Goal: Task Accomplishment & Management: Manage account settings

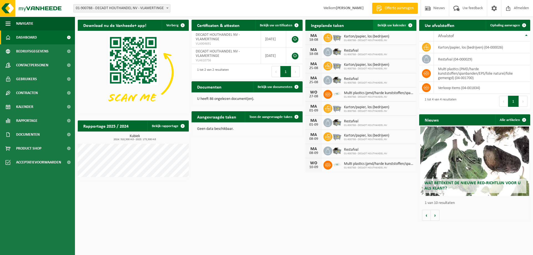
click at [386, 24] on span "Bekijk uw kalender" at bounding box center [392, 26] width 29 height 4
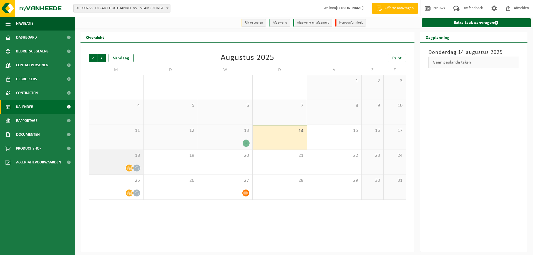
click at [113, 161] on div "18" at bounding box center [116, 162] width 54 height 25
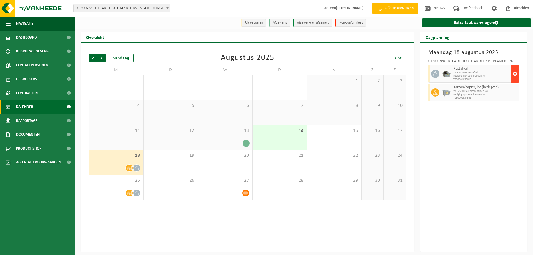
click at [515, 74] on span "button" at bounding box center [515, 73] width 4 height 11
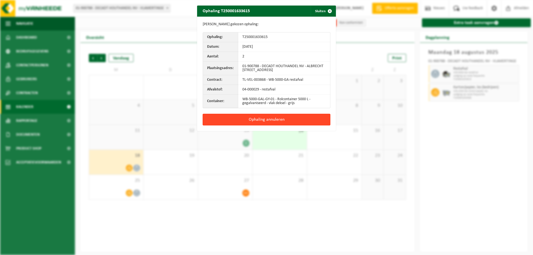
click at [268, 121] on button "Ophaling annuleren" at bounding box center [267, 120] width 128 height 12
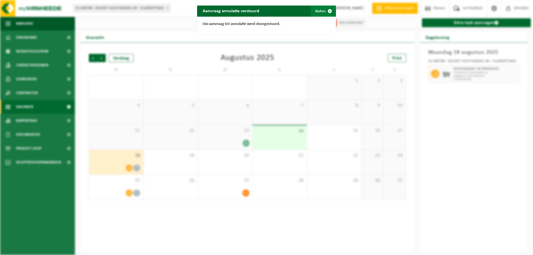
click at [314, 11] on button "Sluiten" at bounding box center [323, 11] width 25 height 11
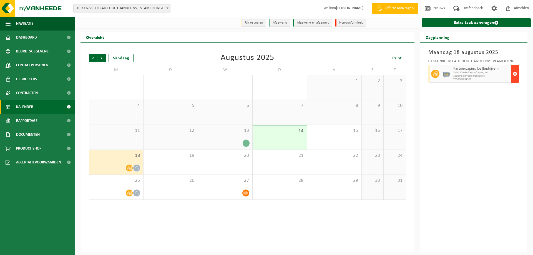
click at [516, 75] on span "button" at bounding box center [515, 73] width 4 height 11
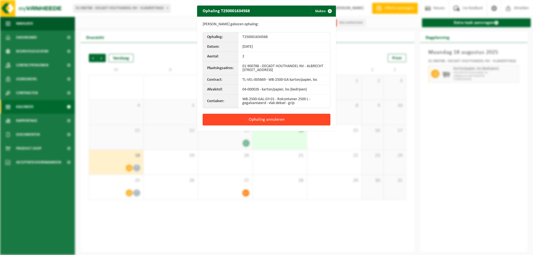
click at [258, 120] on button "Ophaling annuleren" at bounding box center [267, 120] width 128 height 12
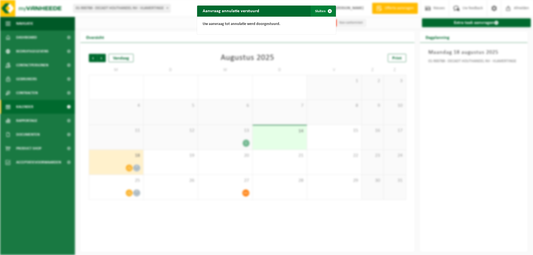
click at [319, 12] on button "Sluiten" at bounding box center [323, 11] width 25 height 11
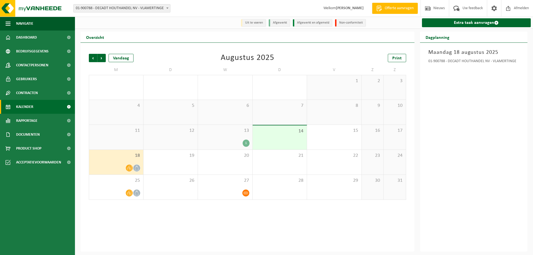
click at [124, 158] on span "18" at bounding box center [116, 156] width 49 height 6
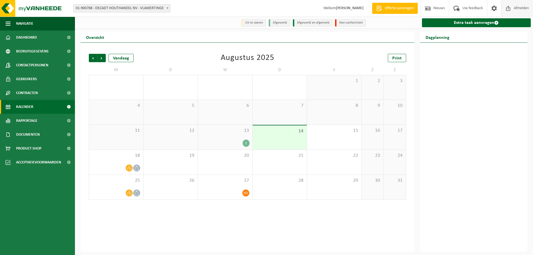
click at [522, 7] on span "Afmelden" at bounding box center [522, 8] width 18 height 16
